Goal: Find specific page/section: Find specific page/section

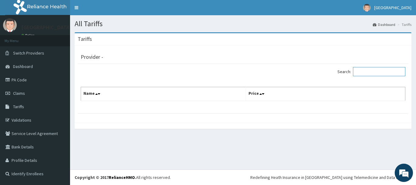
click at [384, 73] on input "Search:" at bounding box center [379, 71] width 52 height 9
click at [37, 82] on link "PA Code" at bounding box center [35, 79] width 70 height 13
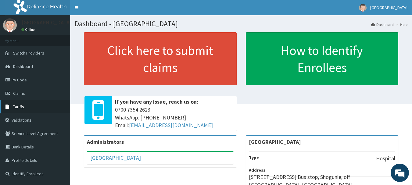
click at [22, 109] on span "Tariffs" at bounding box center [18, 106] width 11 height 5
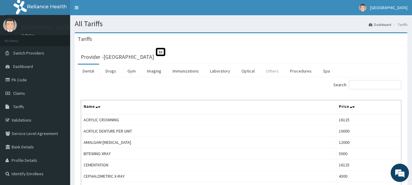
click at [273, 72] on link "Others" at bounding box center [272, 71] width 23 height 13
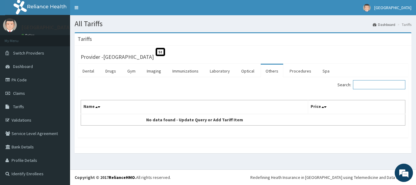
click at [379, 84] on input "Search:" at bounding box center [379, 84] width 52 height 9
type input "A"
click at [218, 70] on link "Laboratory" at bounding box center [220, 71] width 30 height 13
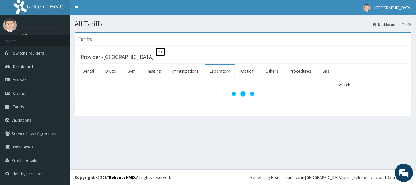
click at [375, 86] on input "Search:" at bounding box center [379, 84] width 52 height 9
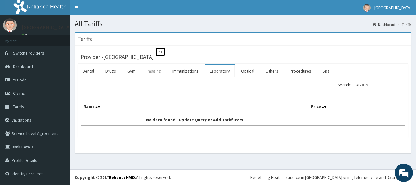
type input "ABDOM"
click at [151, 68] on link "Imaging" at bounding box center [154, 71] width 24 height 13
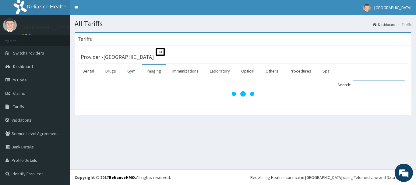
click at [364, 86] on input "Search:" at bounding box center [379, 84] width 52 height 9
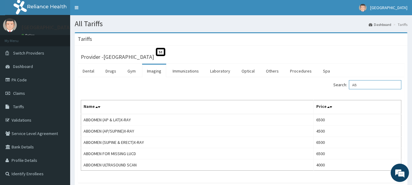
type input "A"
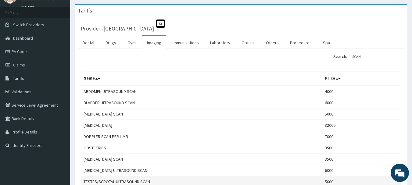
scroll to position [16, 0]
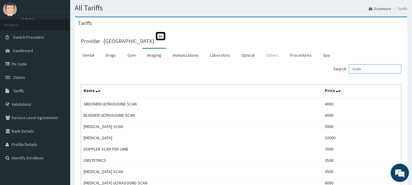
type input "SCAN"
click at [271, 50] on link "Others" at bounding box center [272, 55] width 23 height 13
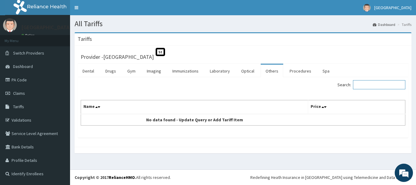
click at [370, 83] on input "Search:" at bounding box center [379, 84] width 52 height 9
type input "SCAN"
click at [297, 72] on link "Procedures" at bounding box center [300, 71] width 31 height 13
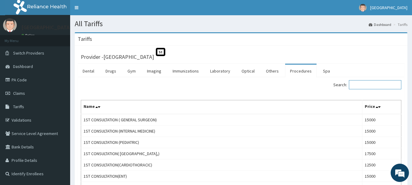
click at [380, 85] on input "Search:" at bounding box center [375, 84] width 52 height 9
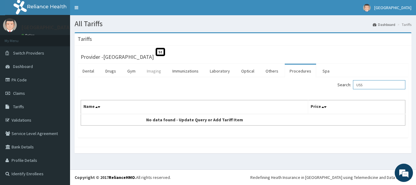
type input "USS"
click at [161, 71] on link "Imaging" at bounding box center [154, 71] width 24 height 13
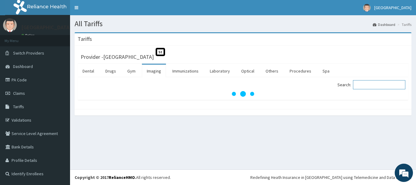
click at [365, 82] on input "Search:" at bounding box center [379, 84] width 52 height 9
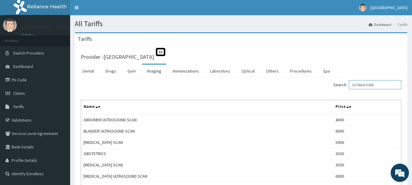
type input "ULTRASOUND"
click at [17, 78] on link "PA Code" at bounding box center [35, 79] width 70 height 13
